Goal: Use online tool/utility: Utilize a website feature to perform a specific function

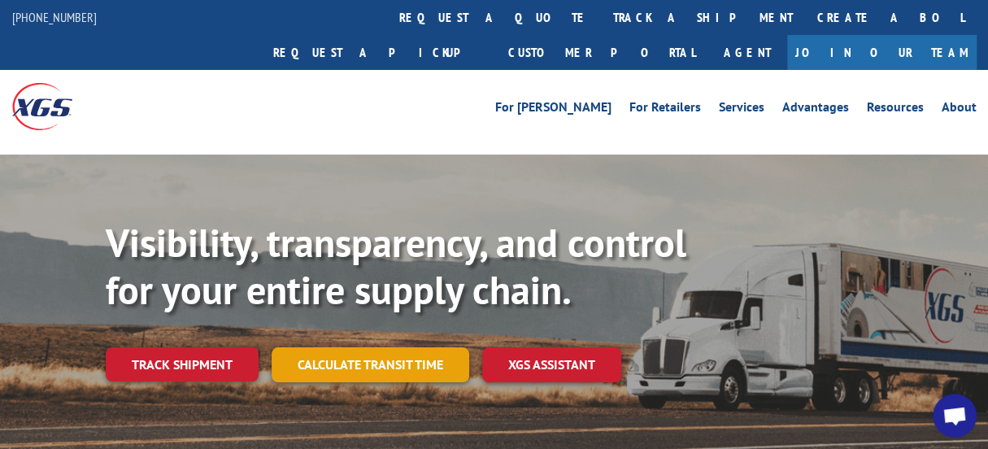
click at [377, 347] on link "Calculate transit time" at bounding box center [371, 364] width 198 height 35
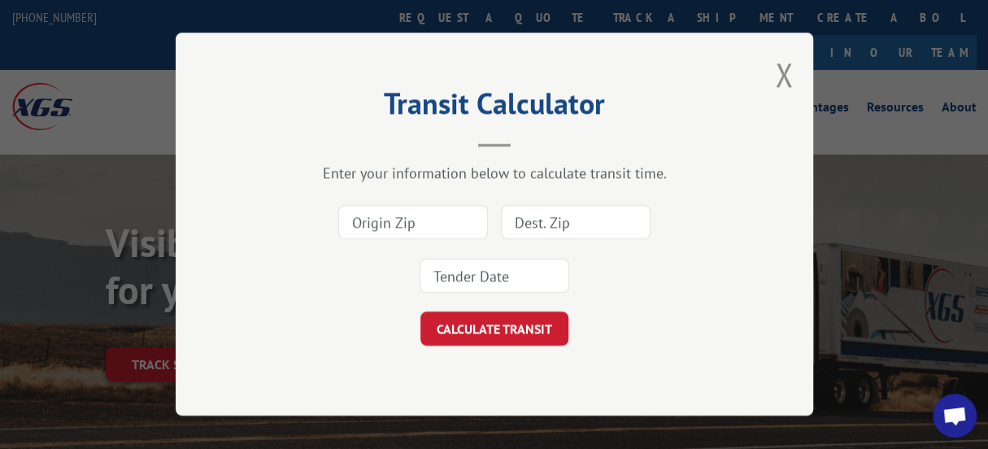
click at [376, 218] on input at bounding box center [413, 223] width 150 height 34
type input "30721"
click at [520, 223] on input at bounding box center [576, 223] width 150 height 34
type input "60517"
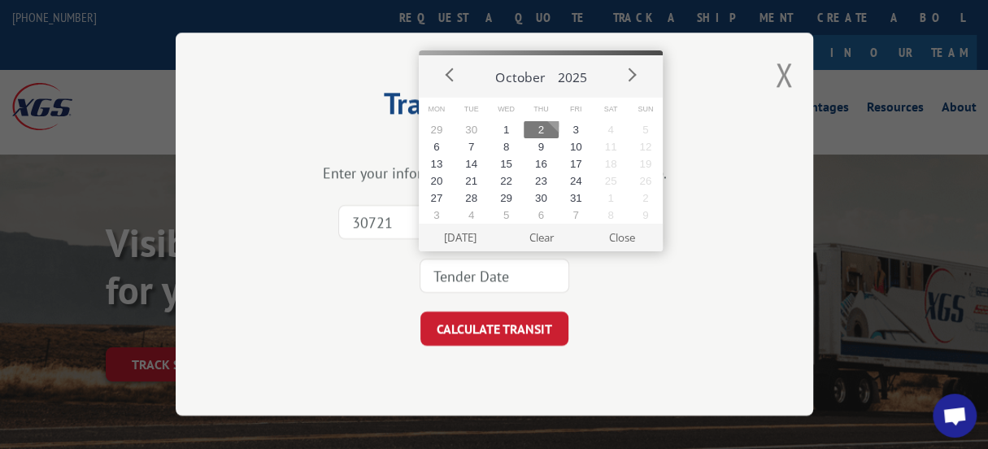
click at [478, 281] on input at bounding box center [495, 276] width 150 height 34
click at [578, 128] on button "5" at bounding box center [576, 129] width 35 height 17
click at [449, 277] on input "[DATE]" at bounding box center [495, 276] width 150 height 34
click at [459, 238] on button "[DATE]" at bounding box center [460, 238] width 80 height 28
click at [501, 277] on input "[DATE]" at bounding box center [495, 276] width 150 height 34
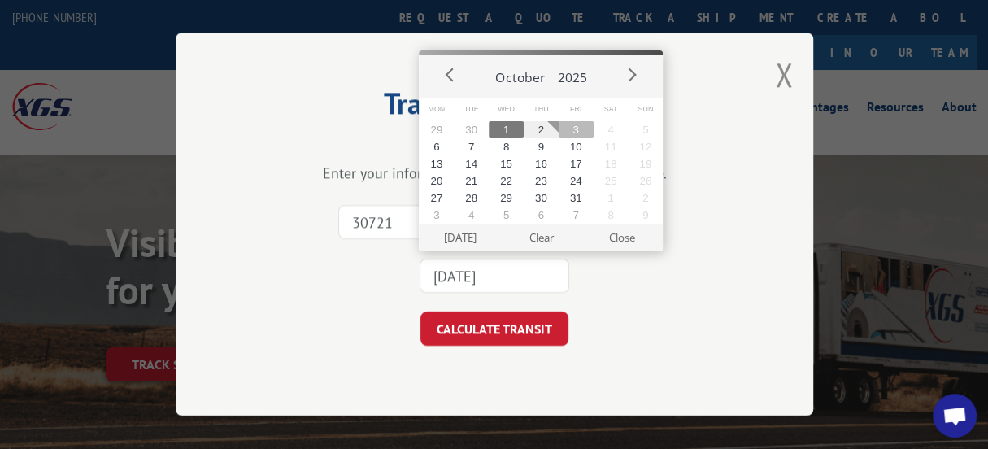
click at [575, 132] on button "3" at bounding box center [576, 129] width 35 height 17
type input "[DATE]"
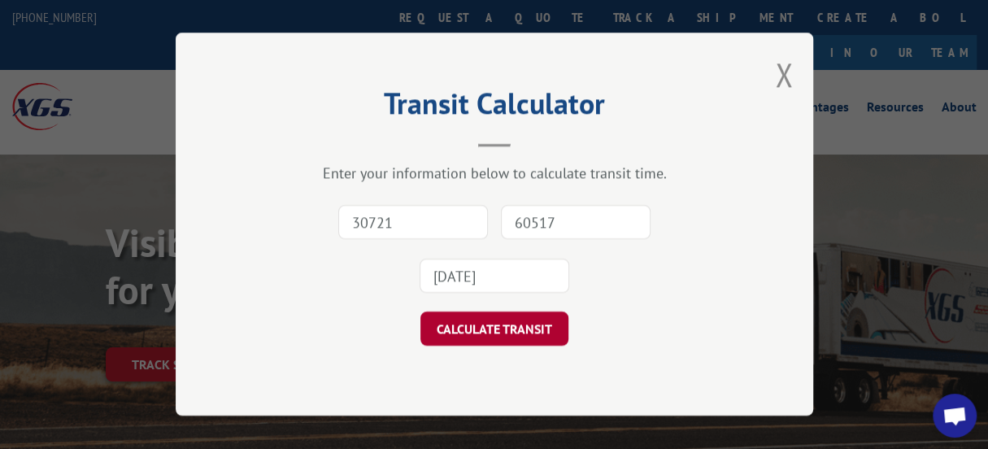
click at [506, 325] on button "CALCULATE TRANSIT" at bounding box center [494, 329] width 148 height 34
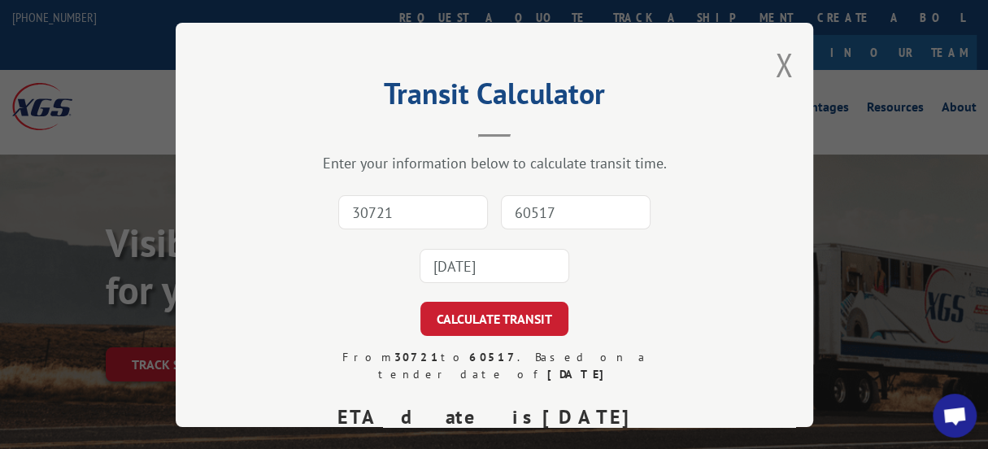
click at [704, 199] on div "30721 60517 [DATE]" at bounding box center [494, 238] width 475 height 107
click at [775, 54] on button "Close modal" at bounding box center [784, 64] width 18 height 43
